Goal: Task Accomplishment & Management: Use online tool/utility

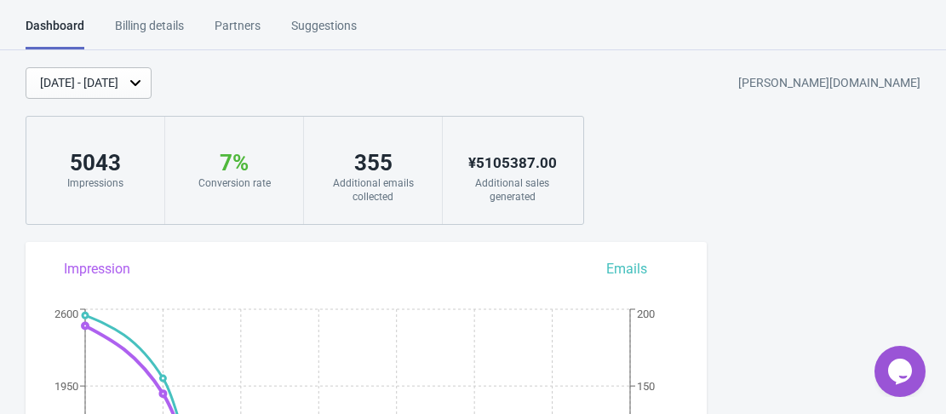
click at [118, 82] on div "[DATE] - [DATE]" at bounding box center [79, 83] width 78 height 18
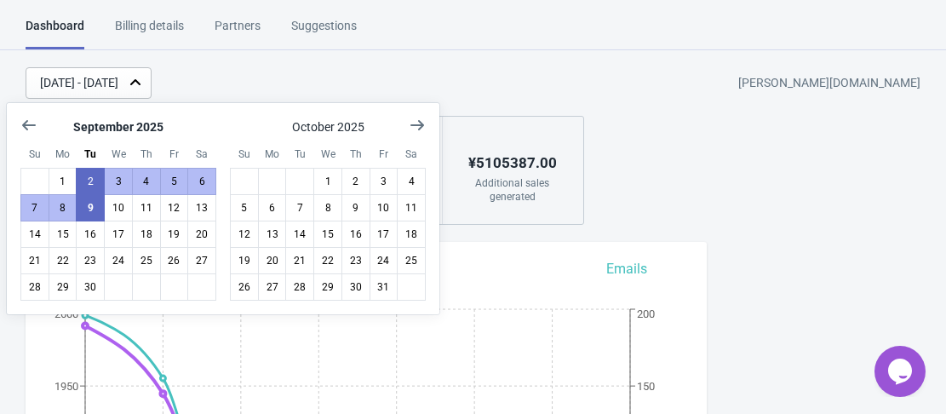
click at [326, 67] on div "[DATE] - [DATE] [PERSON_NAME][DOMAIN_NAME]" at bounding box center [486, 83] width 921 height 32
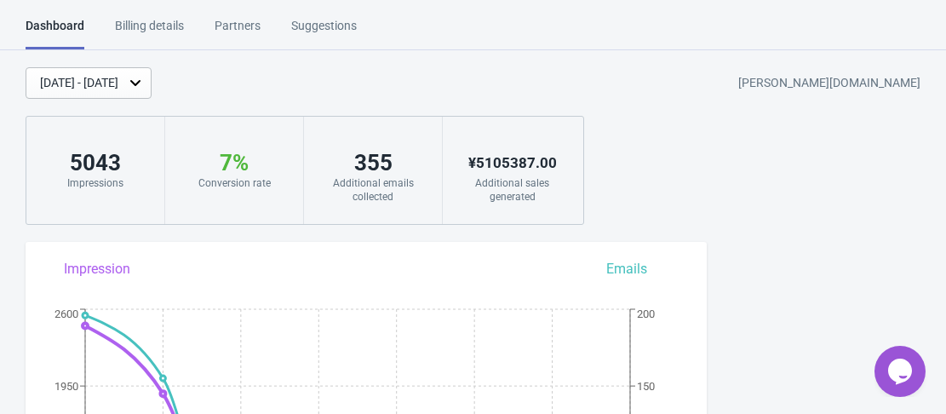
click at [141, 95] on div "[DATE] - [DATE]" at bounding box center [89, 83] width 126 height 32
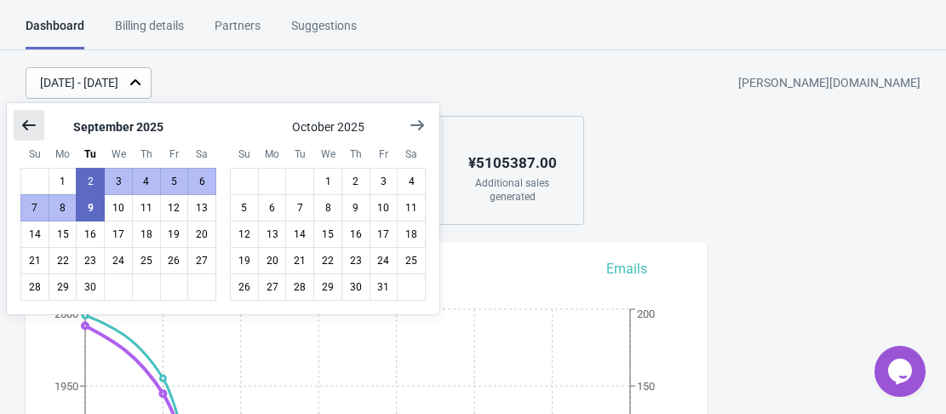
click at [28, 113] on button "Show previous month, August 2025" at bounding box center [29, 125] width 31 height 31
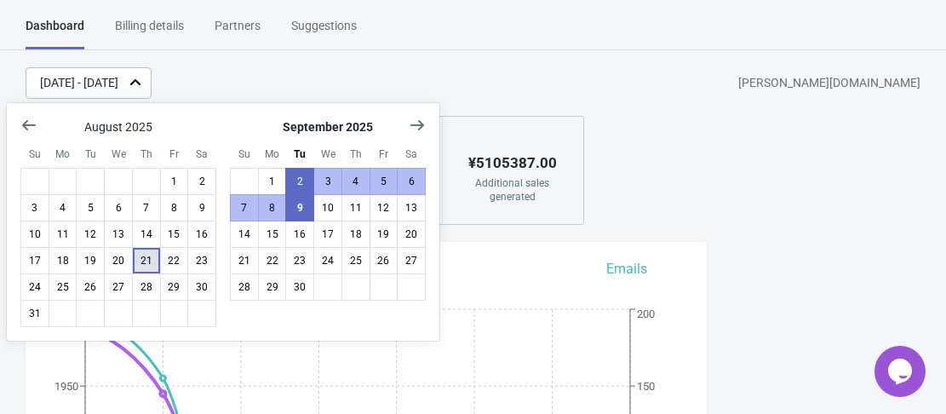
click at [152, 264] on button "21" at bounding box center [146, 260] width 29 height 27
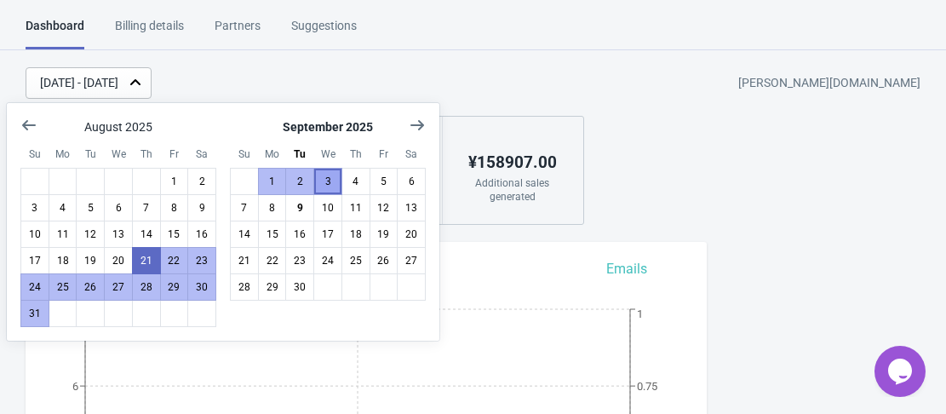
click at [332, 181] on button "3" at bounding box center [327, 181] width 29 height 27
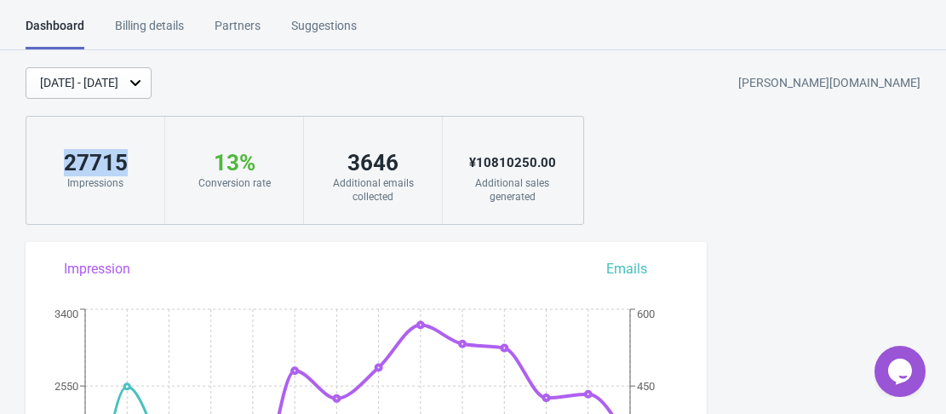
drag, startPoint x: 138, startPoint y: 158, endPoint x: 60, endPoint y: 169, distance: 79.0
click at [60, 169] on div "27715" at bounding box center [95, 162] width 104 height 27
copy div "27715"
